Goal: Find specific page/section: Find specific page/section

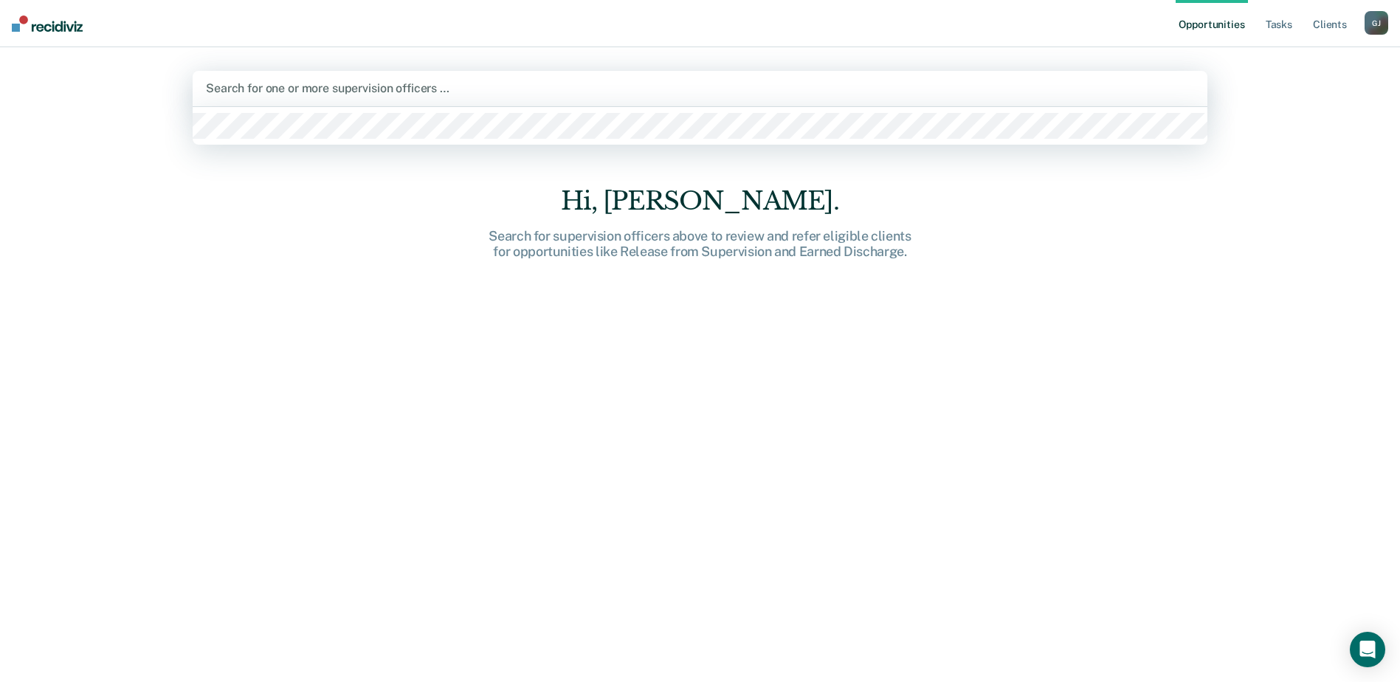
click at [525, 85] on div at bounding box center [700, 88] width 988 height 17
type input "scott"
drag, startPoint x: 1274, startPoint y: 69, endPoint x: 1182, endPoint y: 76, distance: 91.8
click at [1258, 75] on div "Opportunities Tasks Client s Glenn, Jamilynn G J Profile How it works Log Out 0…" at bounding box center [700, 341] width 1400 height 682
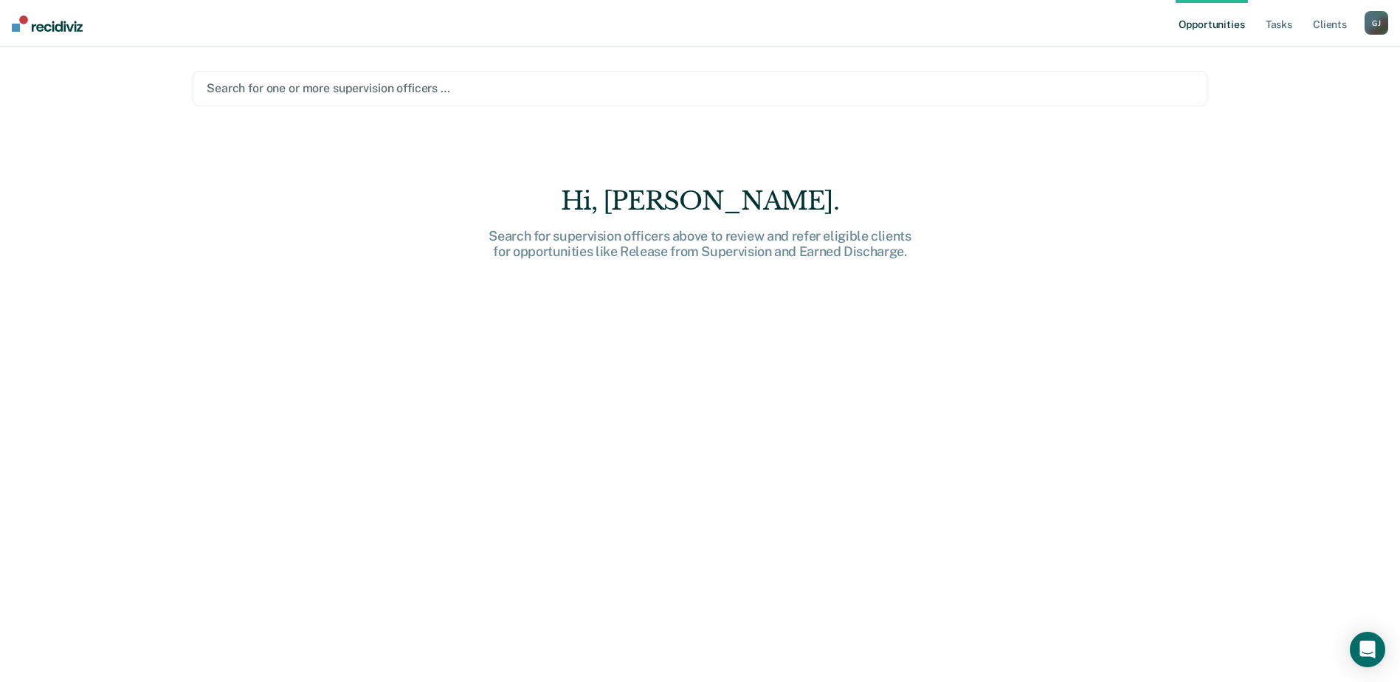
drag, startPoint x: 1182, startPoint y: 76, endPoint x: 1144, endPoint y: 76, distance: 37.6
click at [1179, 76] on div "Search for one or more supervision officers …" at bounding box center [700, 88] width 1015 height 35
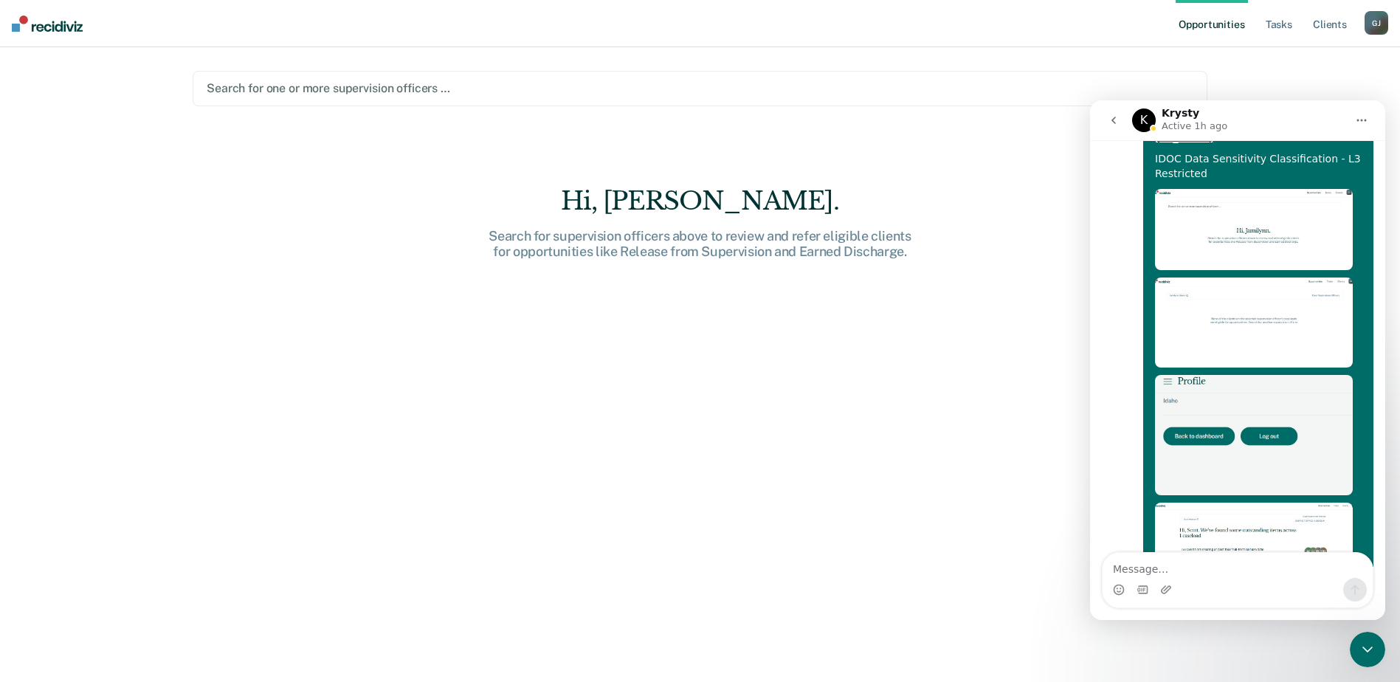
click at [627, 86] on div at bounding box center [700, 88] width 987 height 17
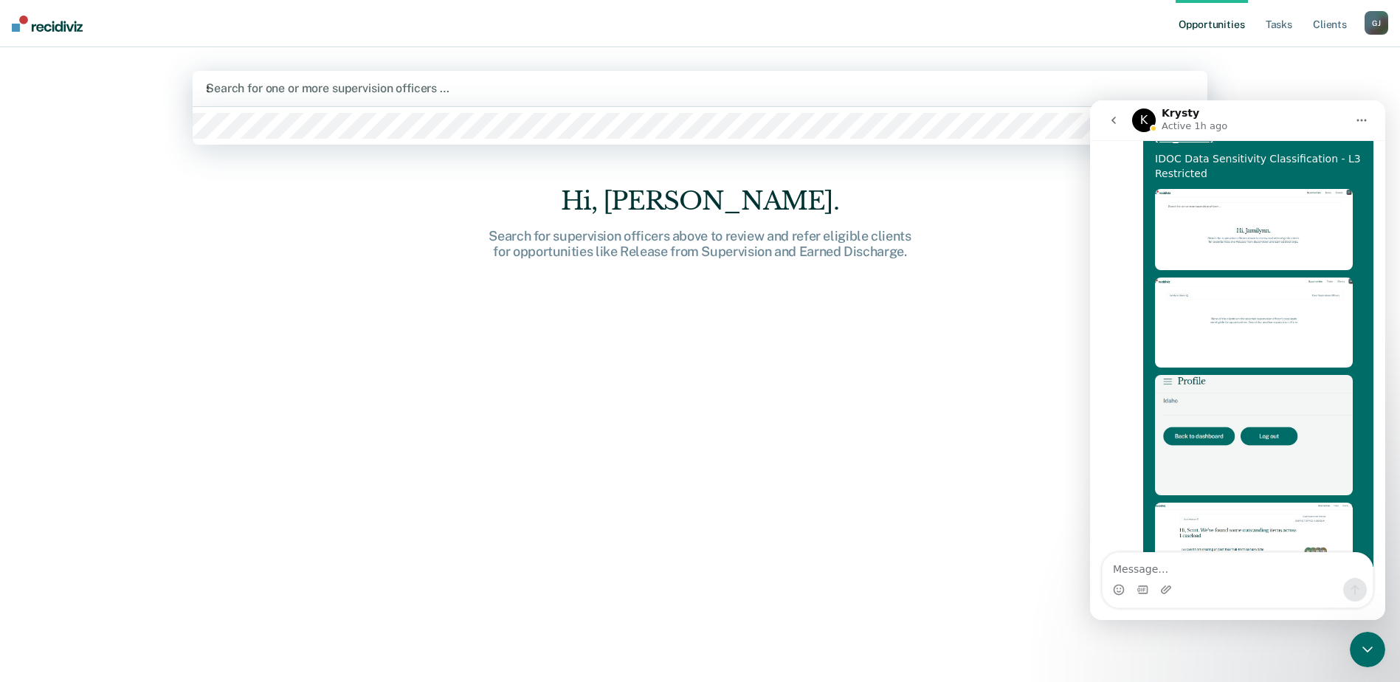
type input "saxc"
click at [562, 81] on div at bounding box center [700, 88] width 988 height 17
type input "swa"
